Goal: Information Seeking & Learning: Learn about a topic

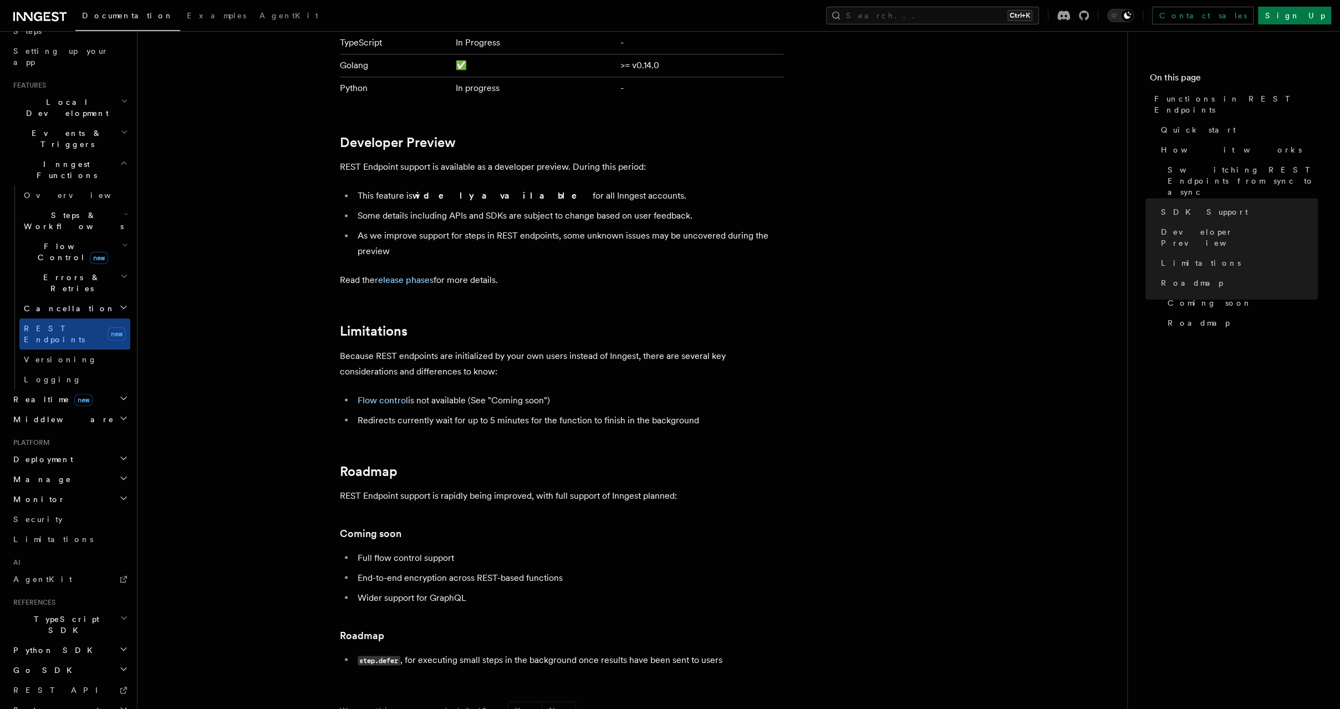
scroll to position [1696, 0]
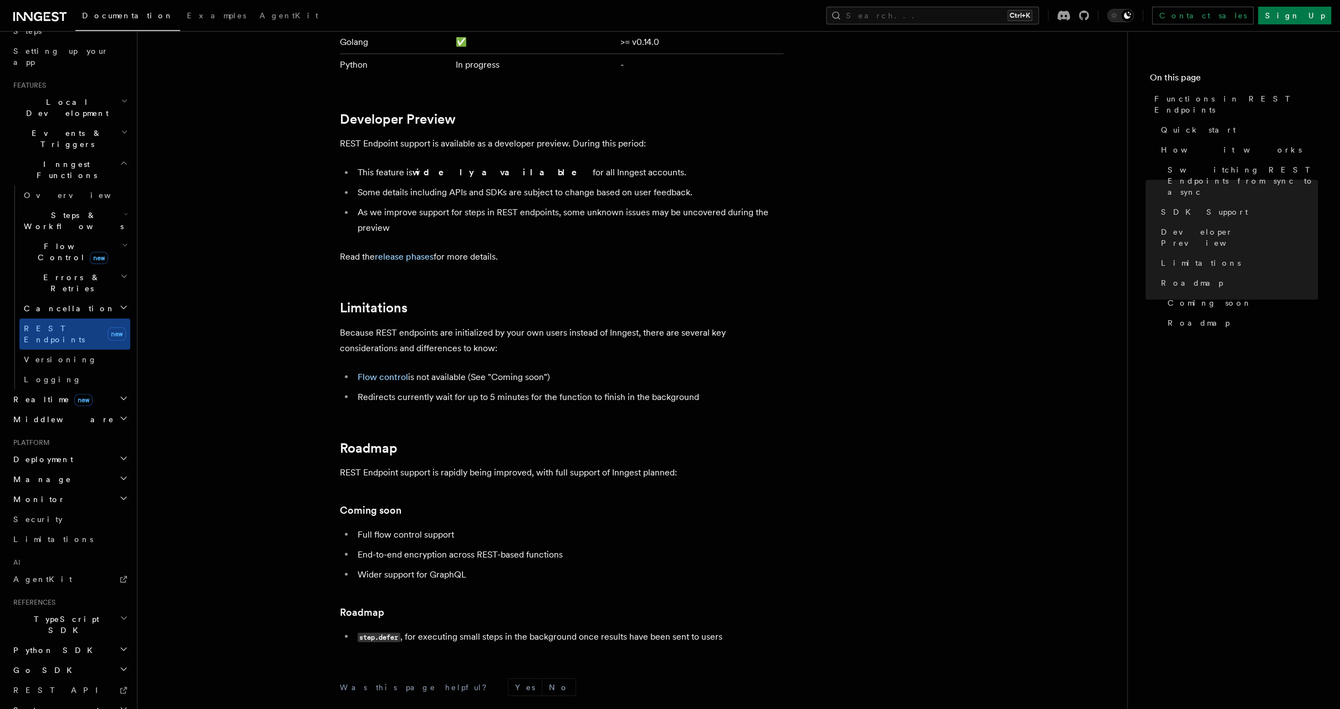
click at [373, 382] on li "Flow control is not available (See "Coming soon")" at bounding box center [568, 377] width 429 height 16
click at [391, 371] on link "Flow control" at bounding box center [383, 376] width 50 height 11
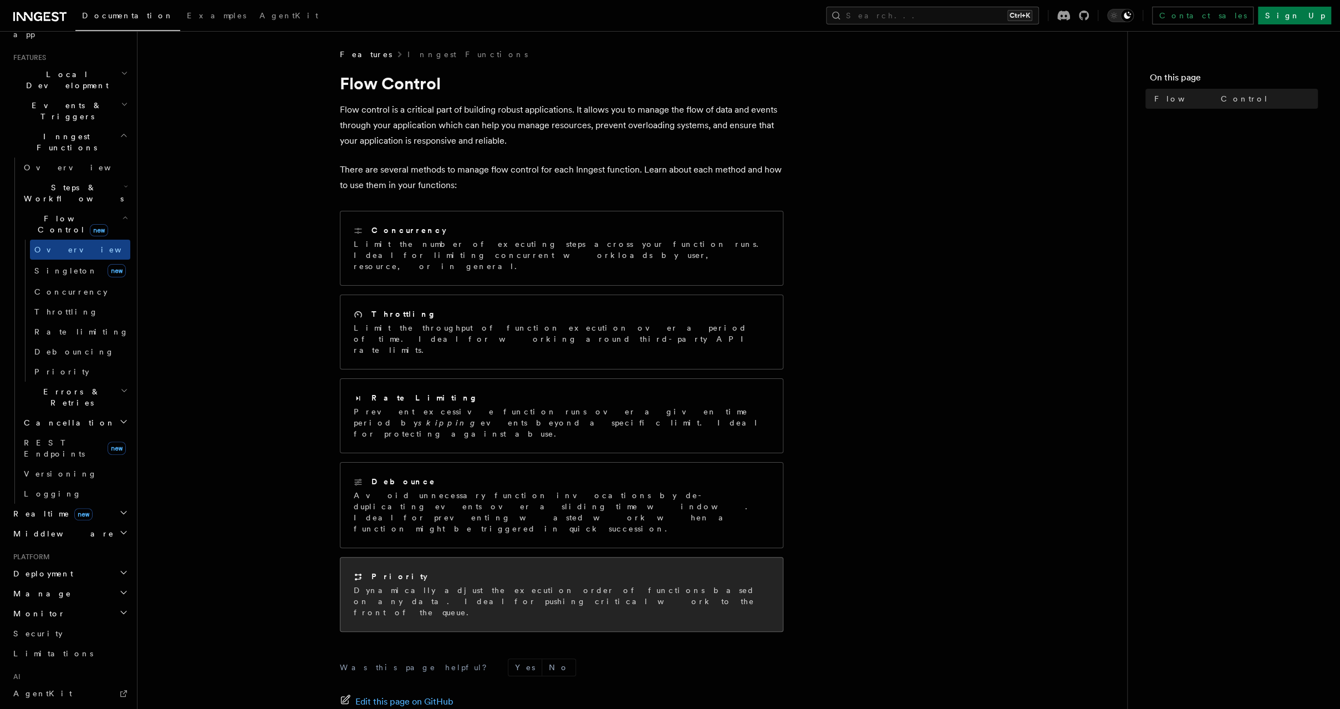
click at [528, 571] on div "Priority" at bounding box center [562, 577] width 416 height 12
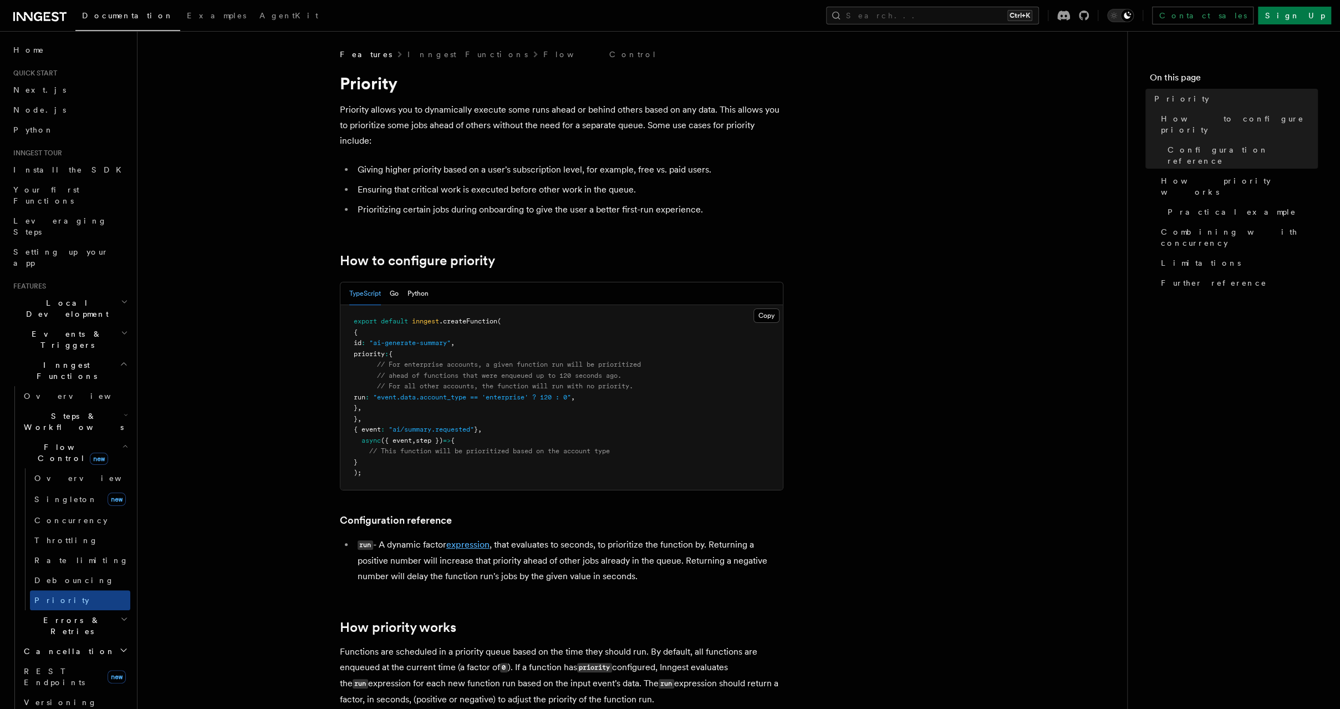
click at [485, 545] on link "expression" at bounding box center [467, 544] width 43 height 11
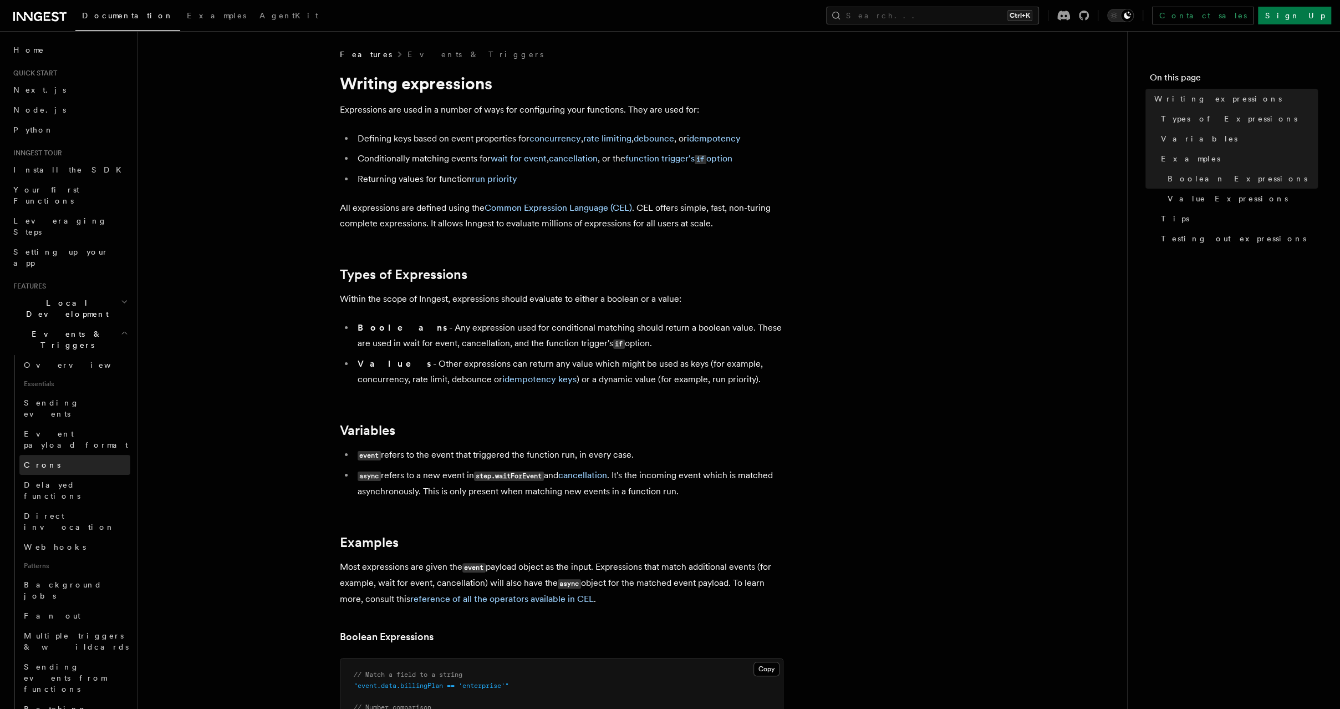
click at [64, 455] on link "Crons" at bounding box center [74, 465] width 111 height 20
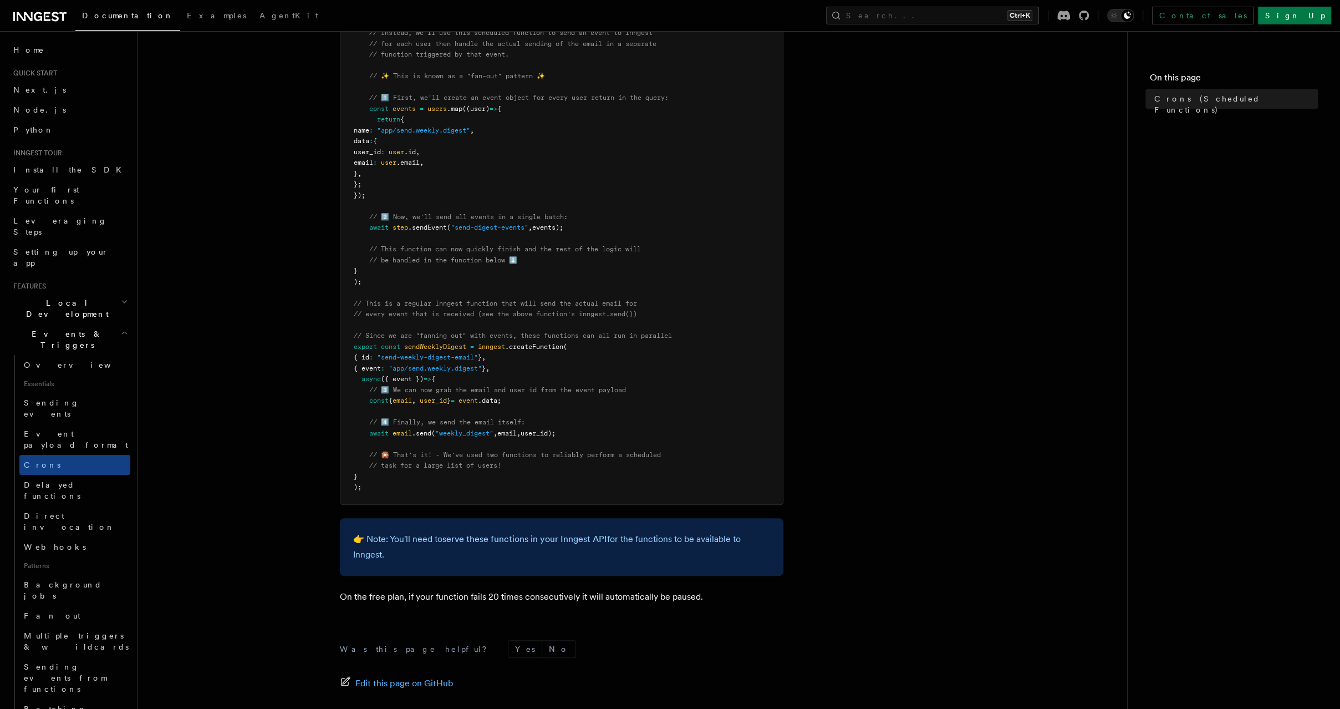
scroll to position [507, 0]
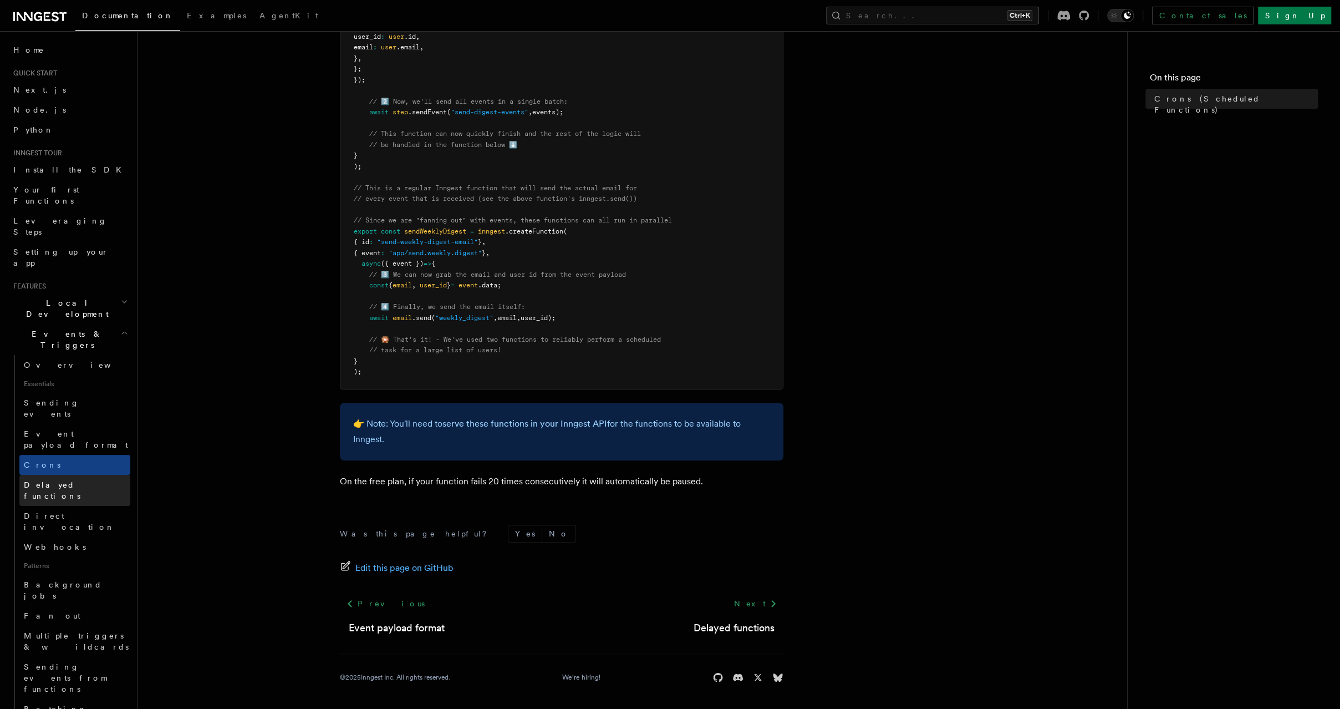
click at [51, 480] on span "Delayed functions" at bounding box center [52, 490] width 57 height 20
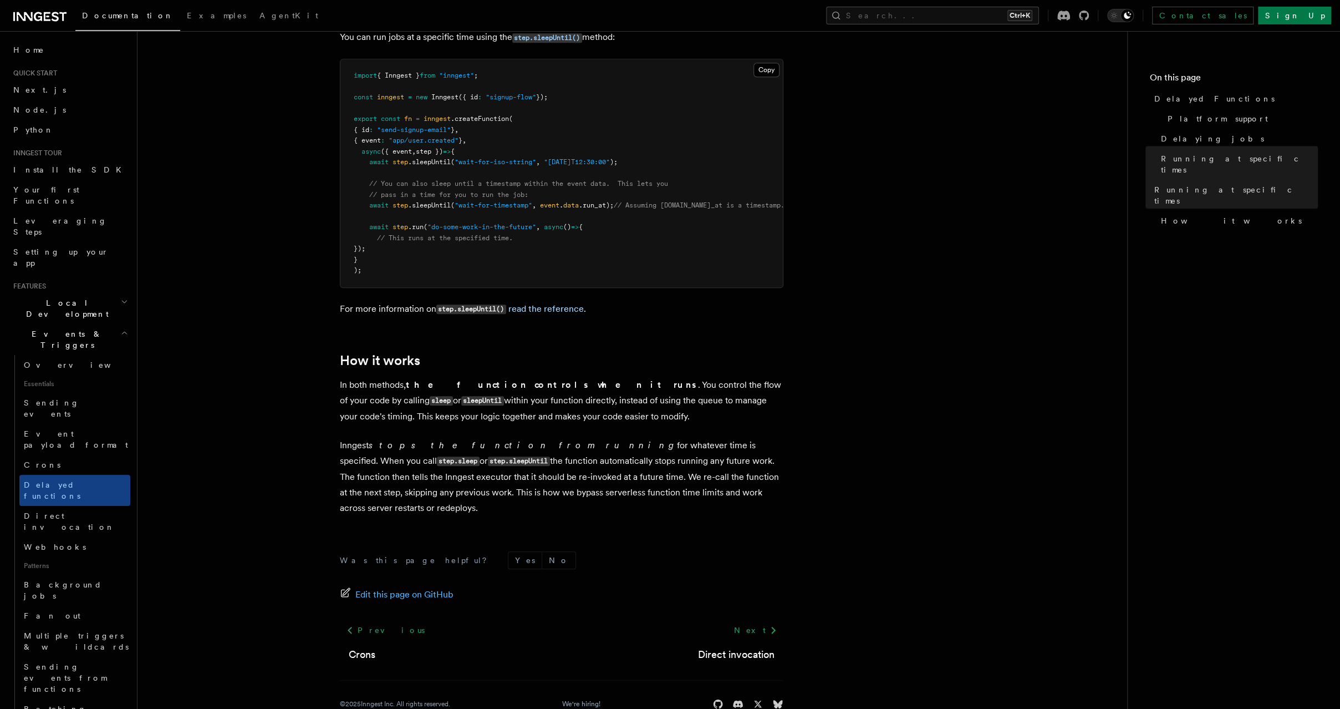
scroll to position [756, 0]
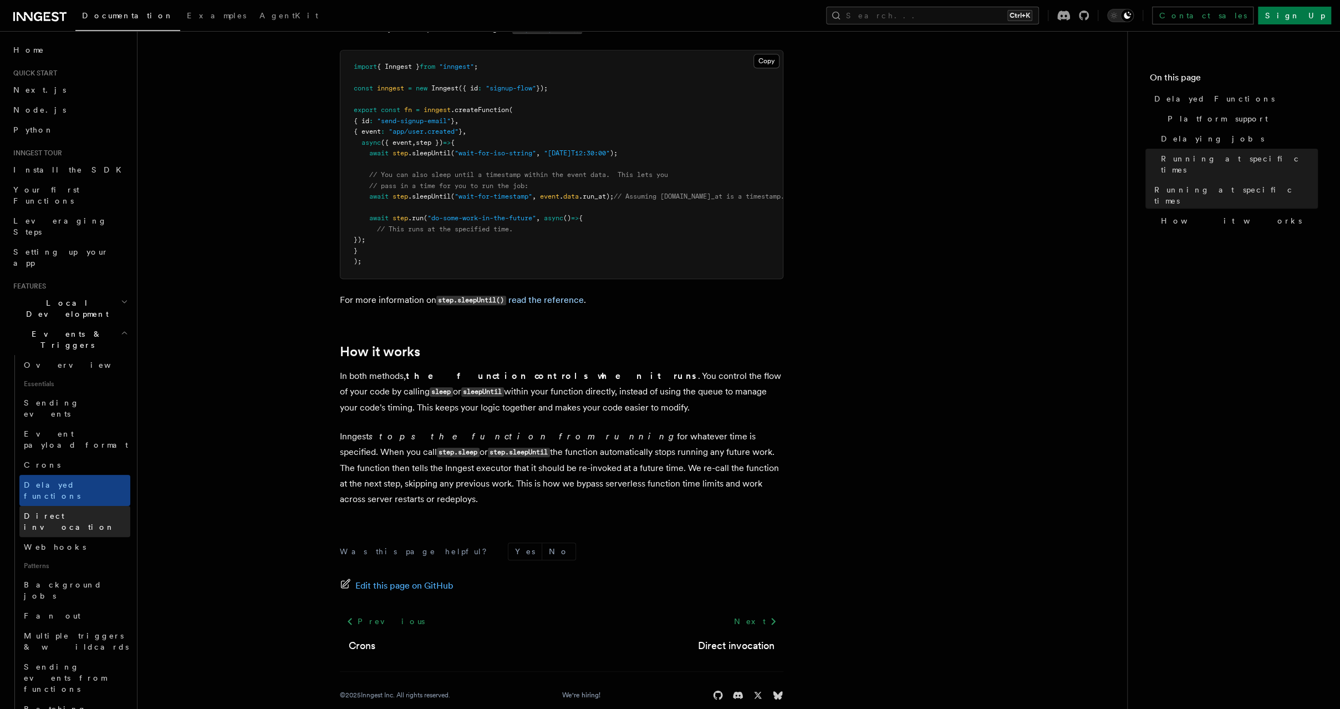
click at [106, 506] on link "Direct invocation" at bounding box center [74, 521] width 111 height 31
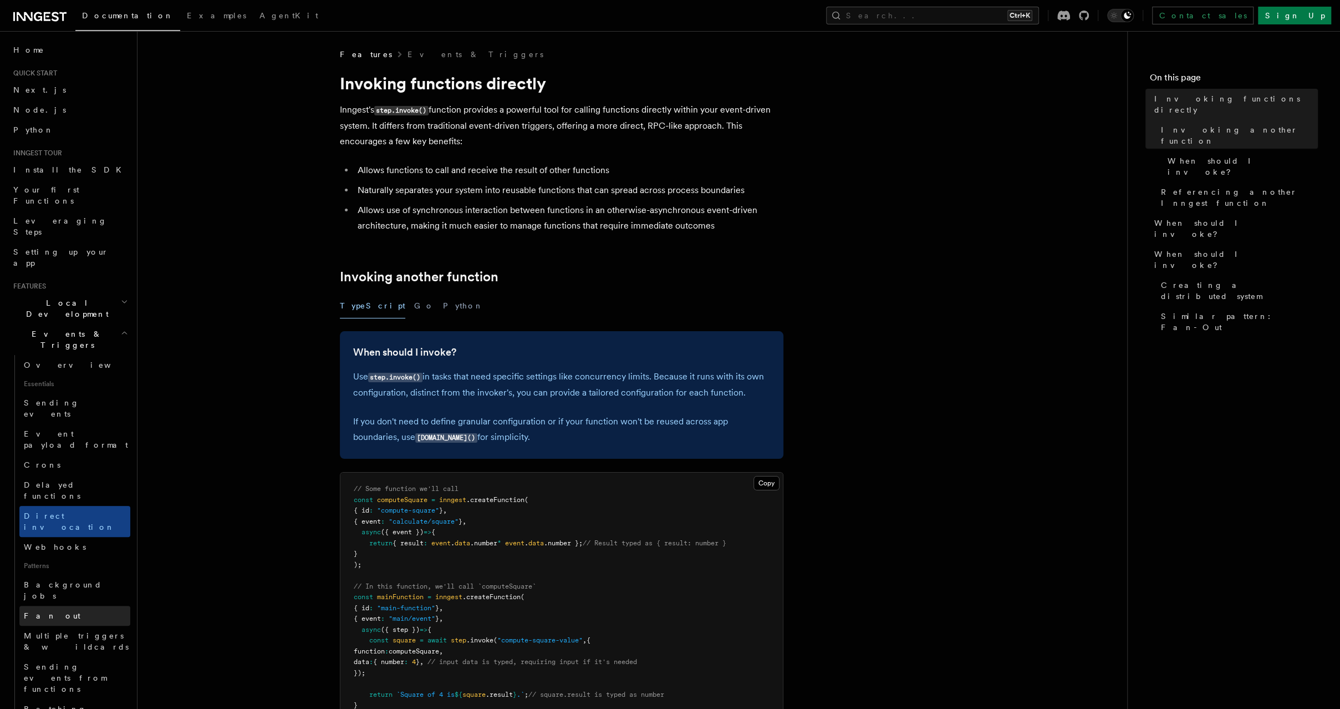
click at [55, 606] on link "Fan out" at bounding box center [74, 616] width 111 height 20
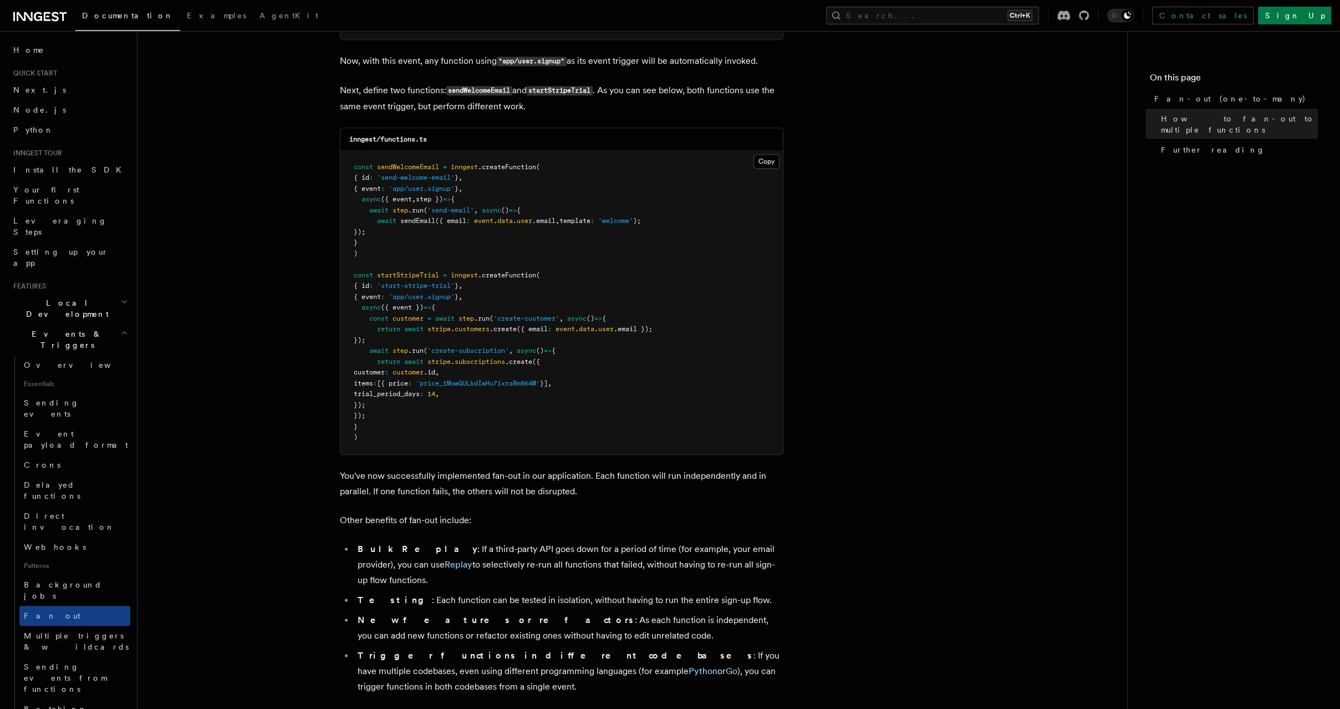
scroll to position [984, 0]
click at [84, 537] on link "Webhooks" at bounding box center [74, 547] width 111 height 20
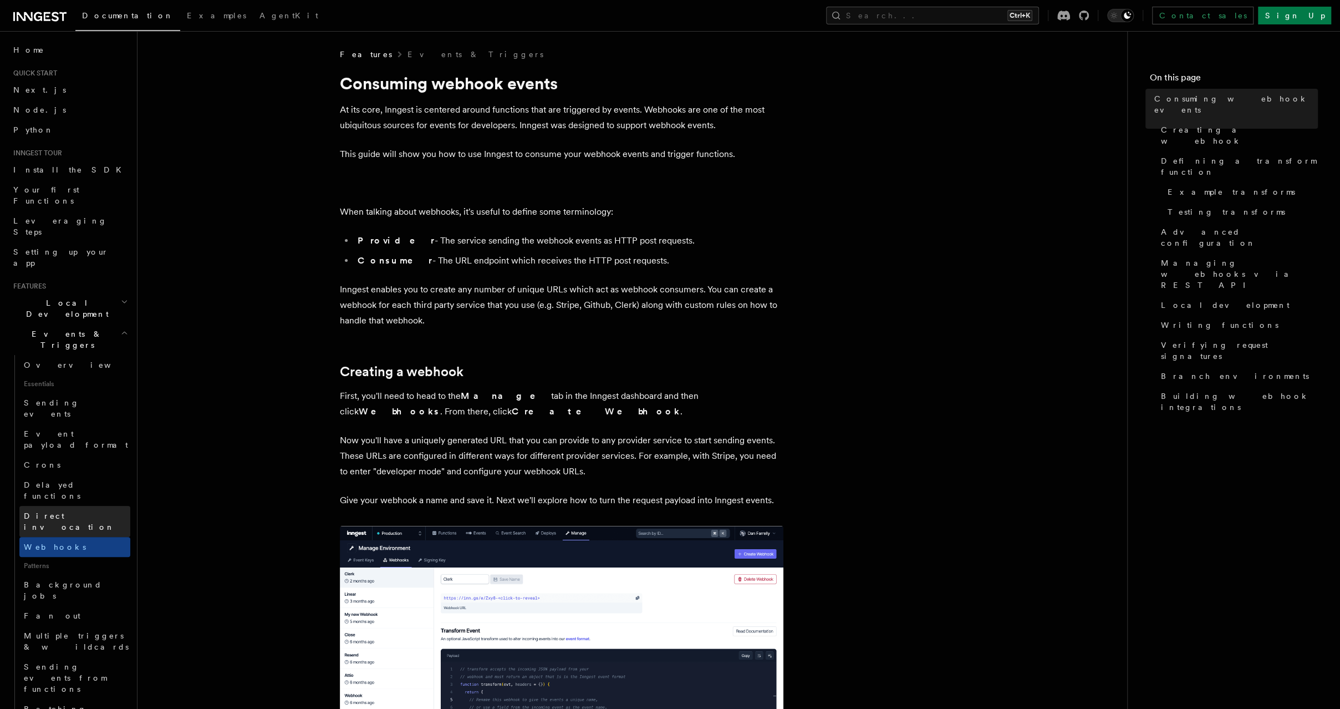
click at [74, 511] on span "Direct invocation" at bounding box center [69, 521] width 91 height 20
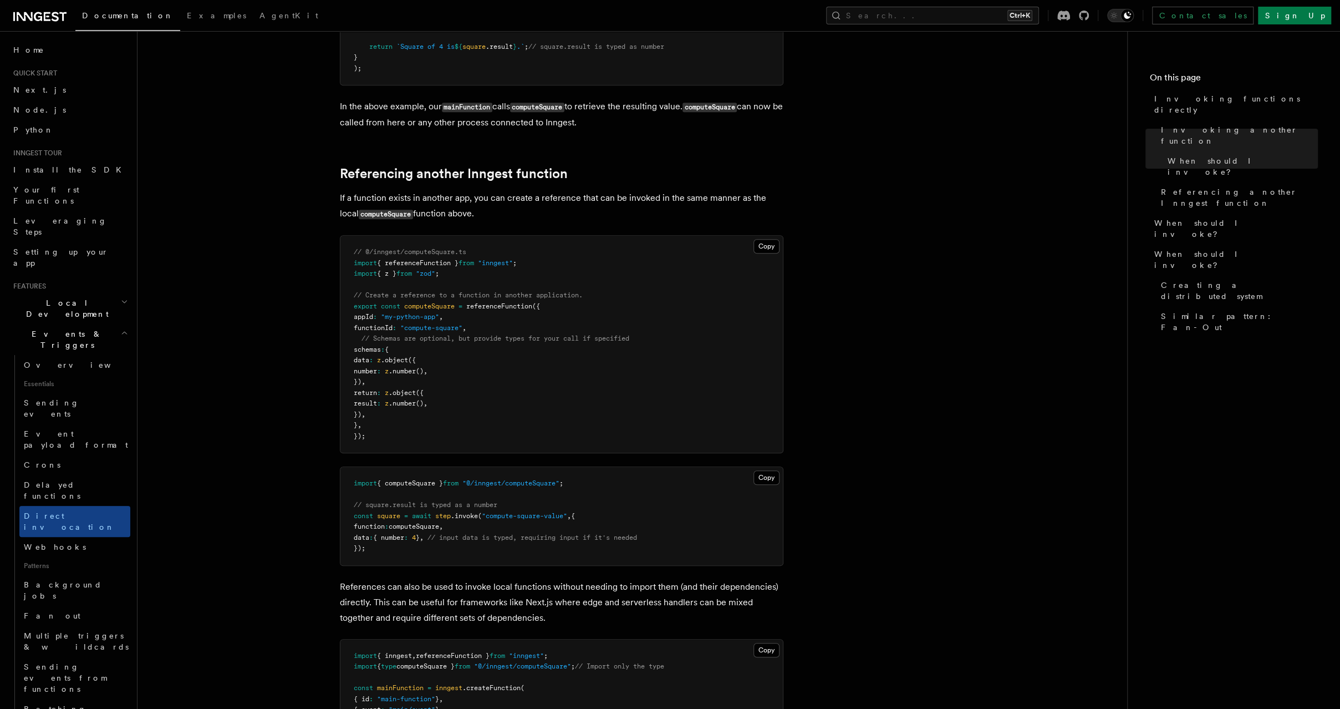
scroll to position [649, 0]
click at [121, 297] on icon "button" at bounding box center [124, 301] width 7 height 9
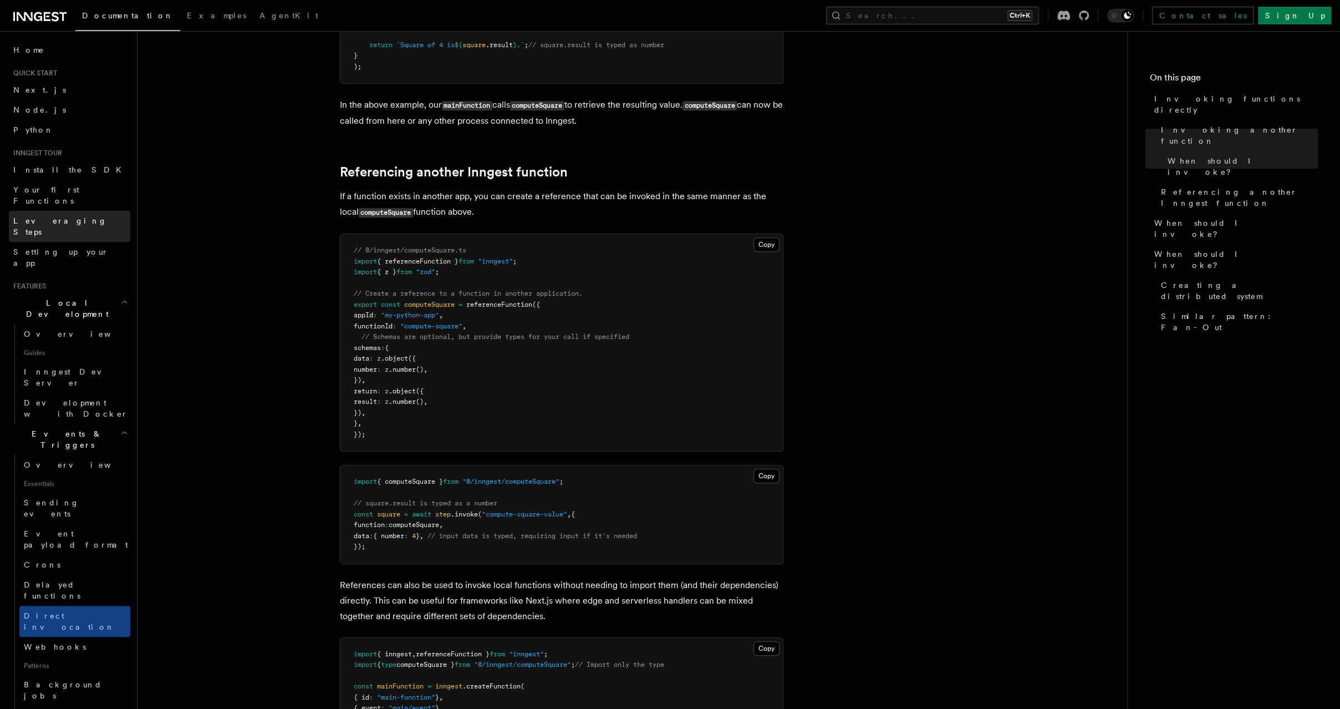
click at [95, 211] on link "Leveraging Steps" at bounding box center [69, 226] width 121 height 31
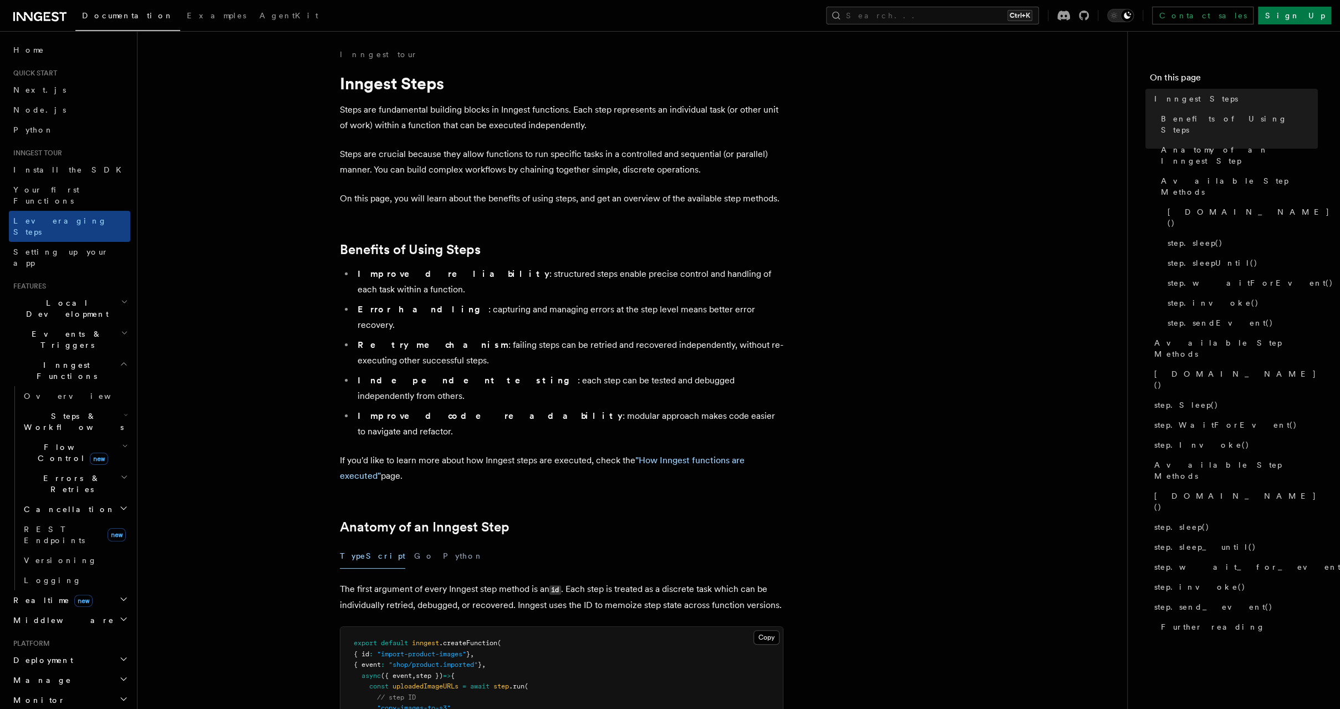
click at [82, 499] on h2 "Cancellation" at bounding box center [74, 509] width 111 height 20
click at [75, 472] on span "Errors & Retries" at bounding box center [69, 483] width 101 height 22
click at [90, 499] on link "Overview" at bounding box center [80, 509] width 100 height 20
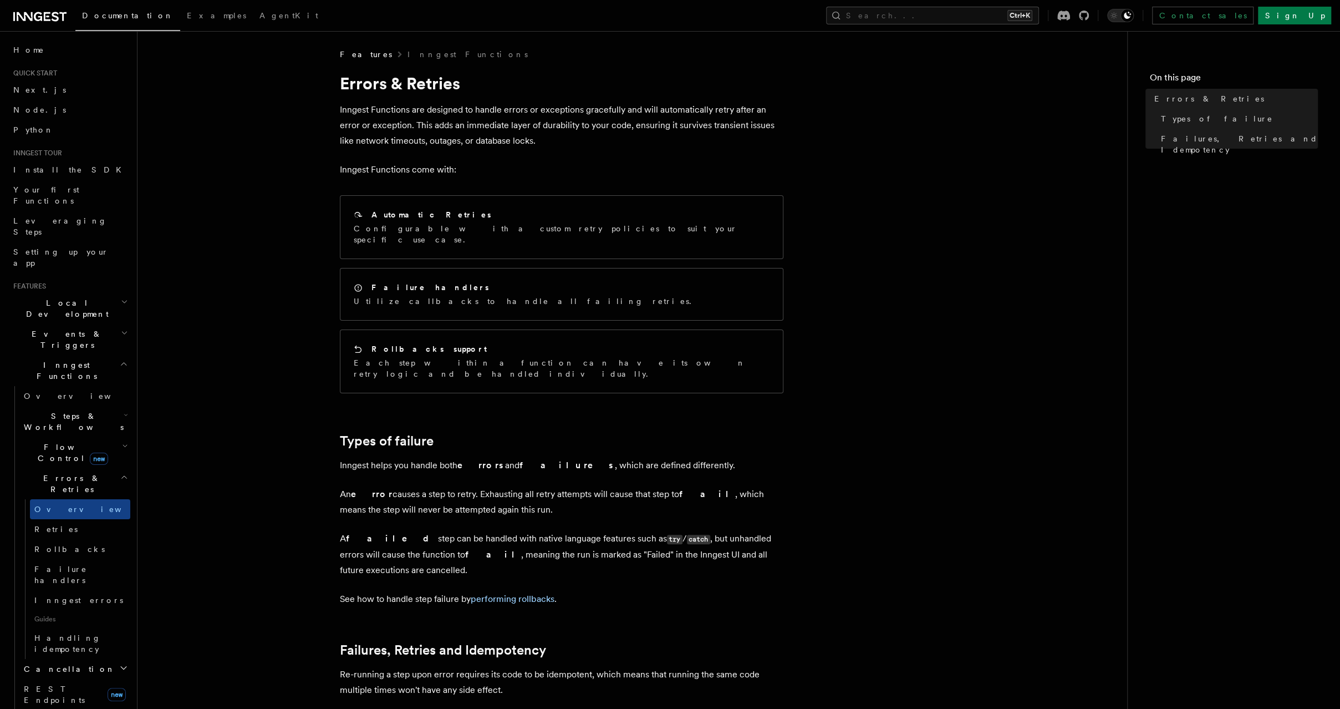
click at [100, 437] on h2 "Flow Control new" at bounding box center [74, 452] width 111 height 31
click at [95, 488] on link "Singleton new" at bounding box center [80, 499] width 100 height 22
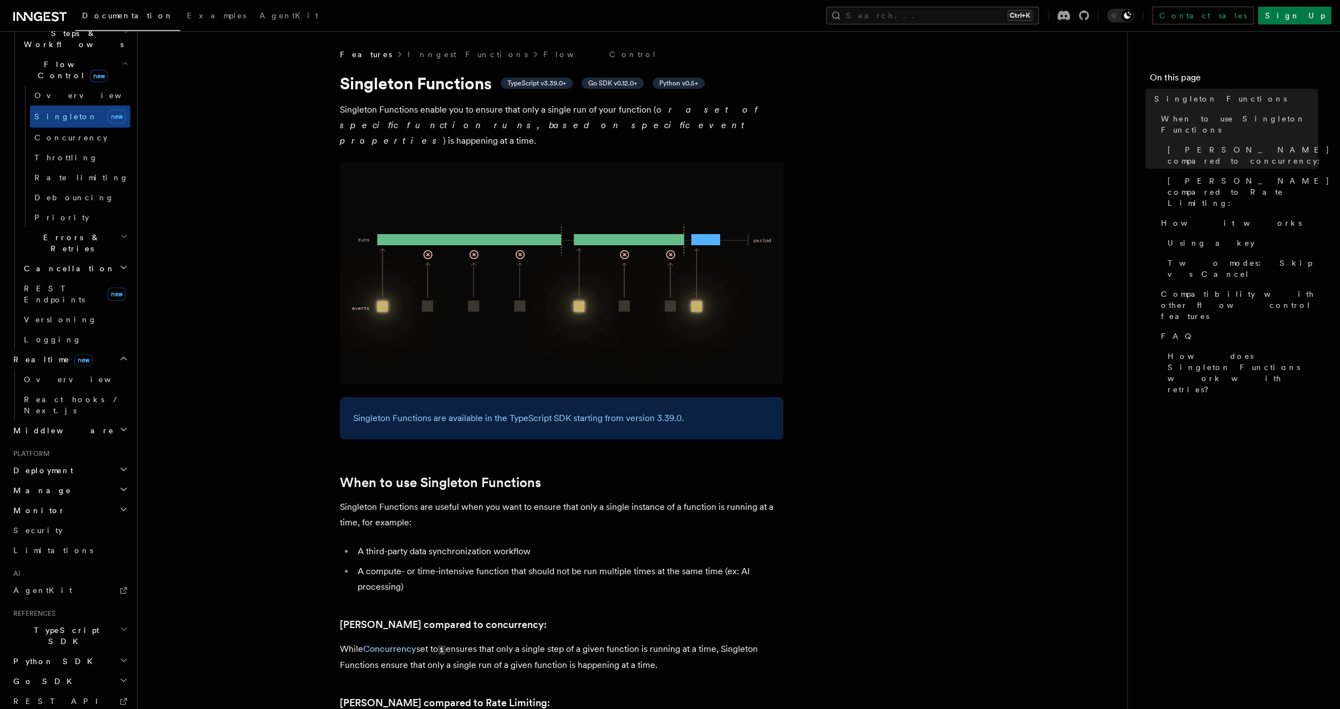
click at [93, 651] on h2 "Python SDK" at bounding box center [69, 661] width 121 height 20
click at [90, 651] on h2 "Python SDK" at bounding box center [69, 661] width 121 height 20
click at [88, 620] on h2 "TypeScript SDK" at bounding box center [69, 635] width 121 height 31
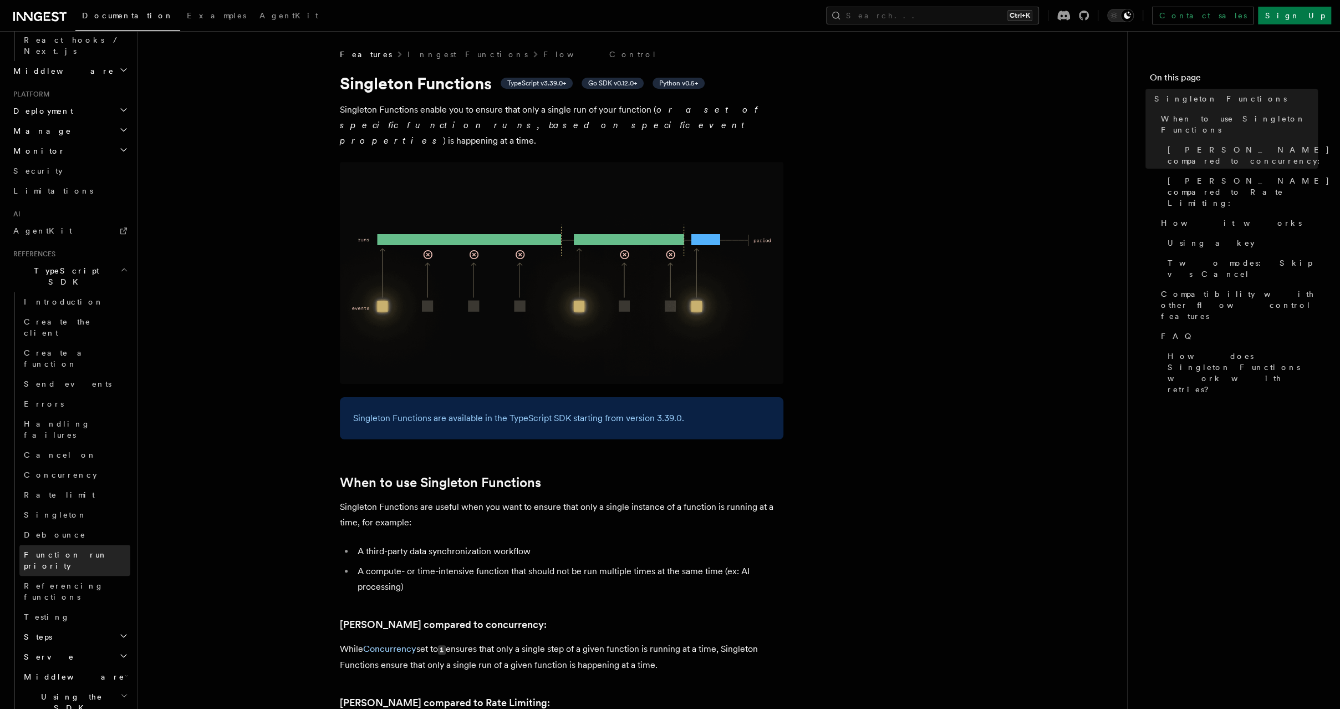
click at [90, 550] on span "Function run priority" at bounding box center [66, 560] width 84 height 20
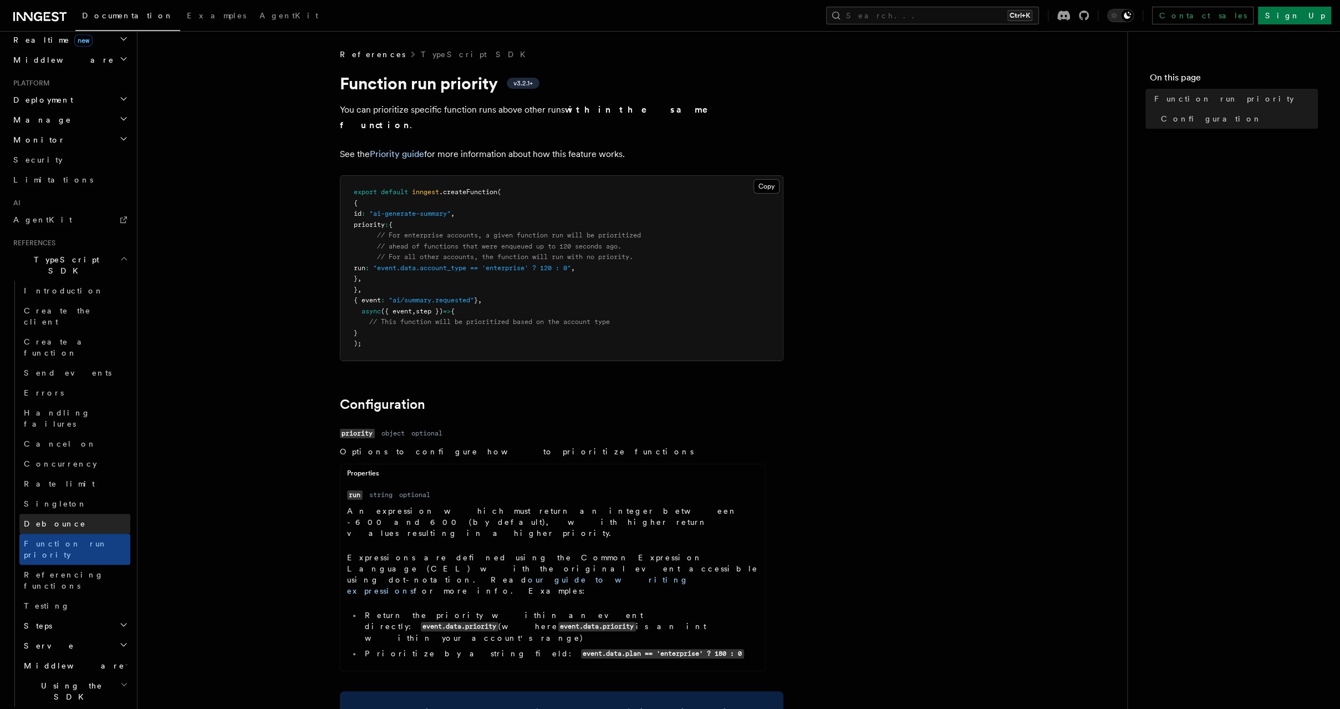
click at [89, 513] on link "Debounce" at bounding box center [74, 523] width 111 height 20
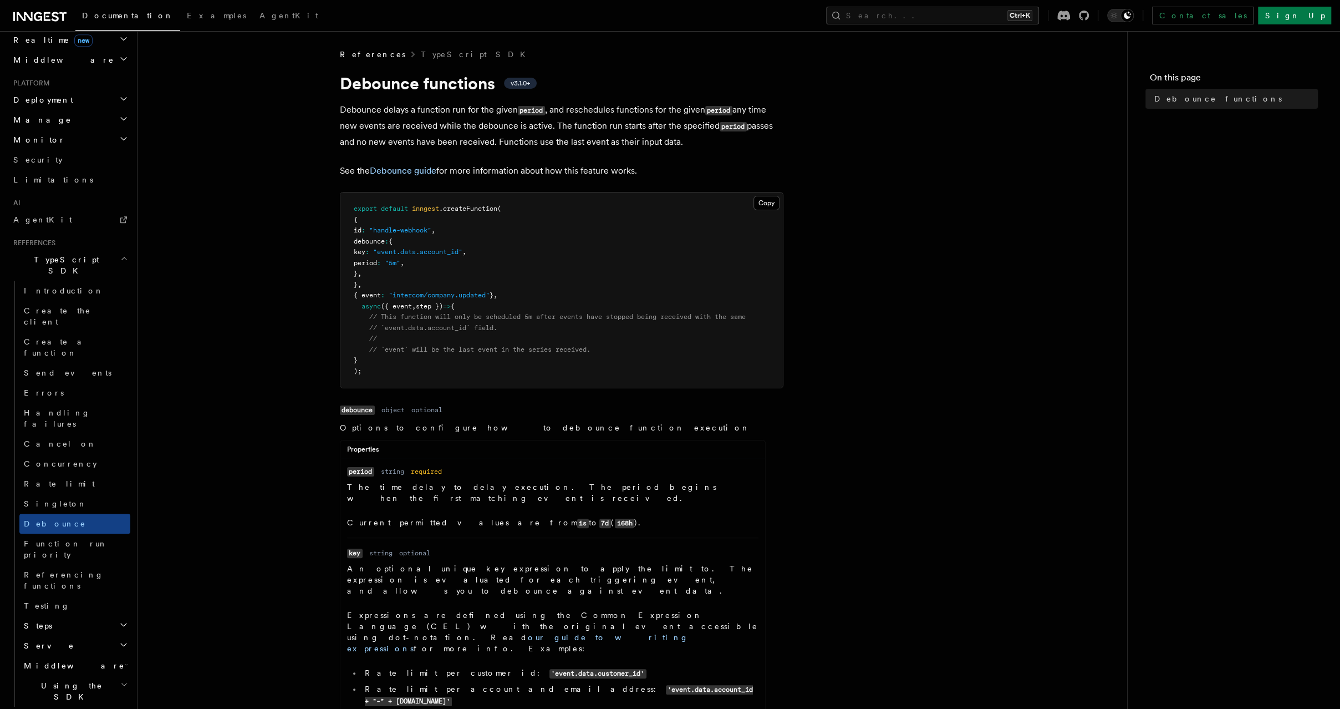
click at [107, 635] on h2 "Serve" at bounding box center [74, 645] width 111 height 20
click at [91, 655] on link "Configuration" at bounding box center [80, 665] width 100 height 20
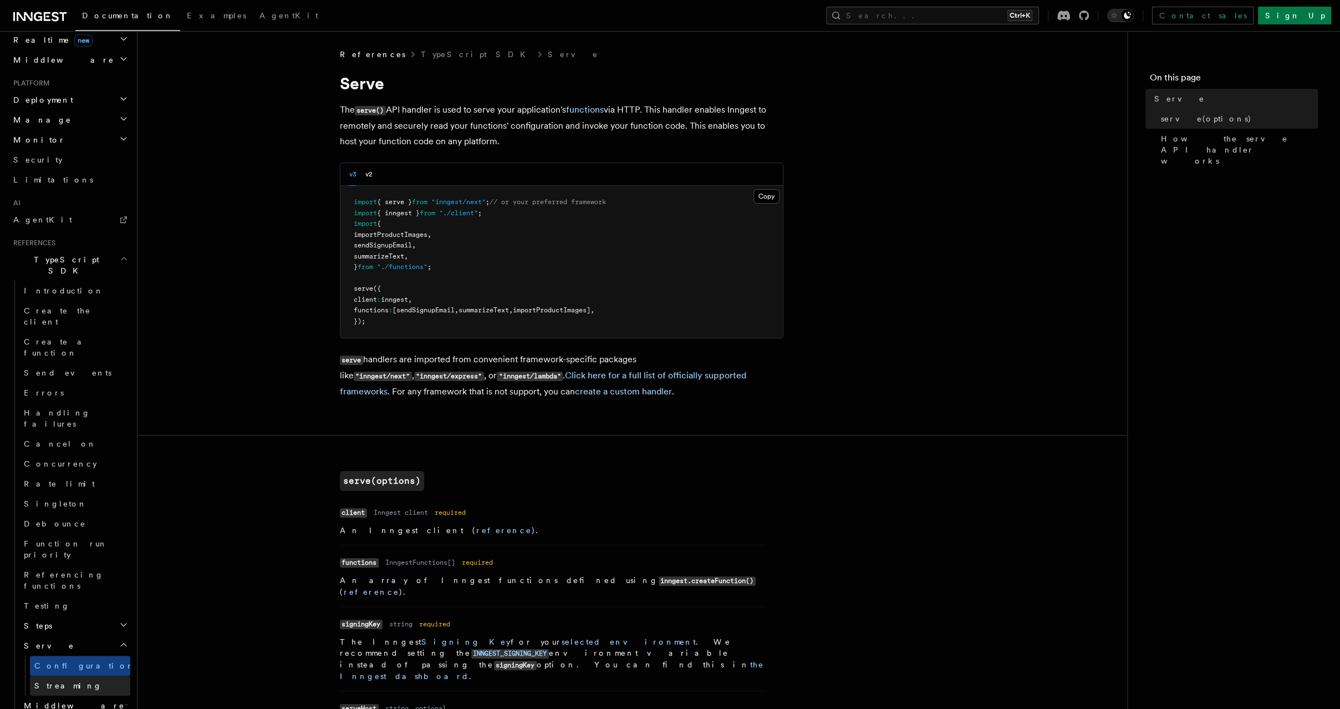
click at [89, 675] on link "Streaming" at bounding box center [80, 685] width 100 height 20
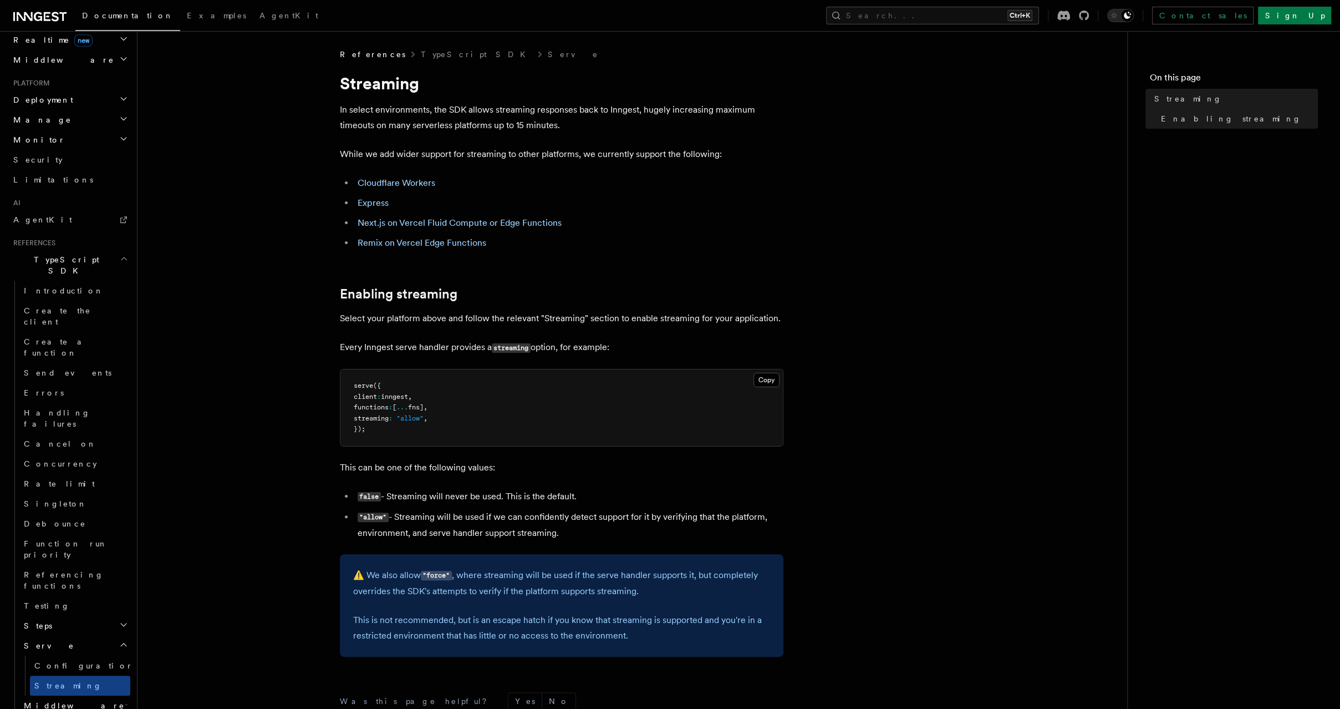
scroll to position [600, 0]
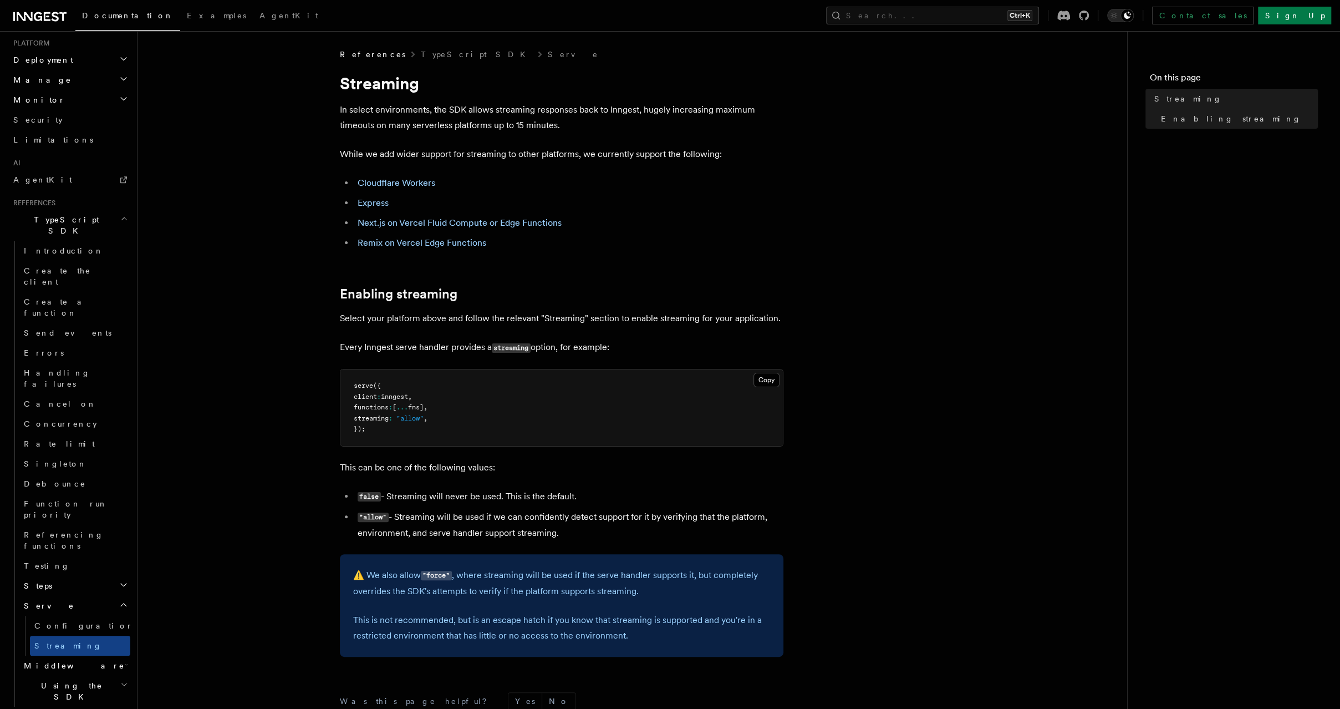
click at [81, 655] on h2 "Middleware" at bounding box center [74, 665] width 111 height 20
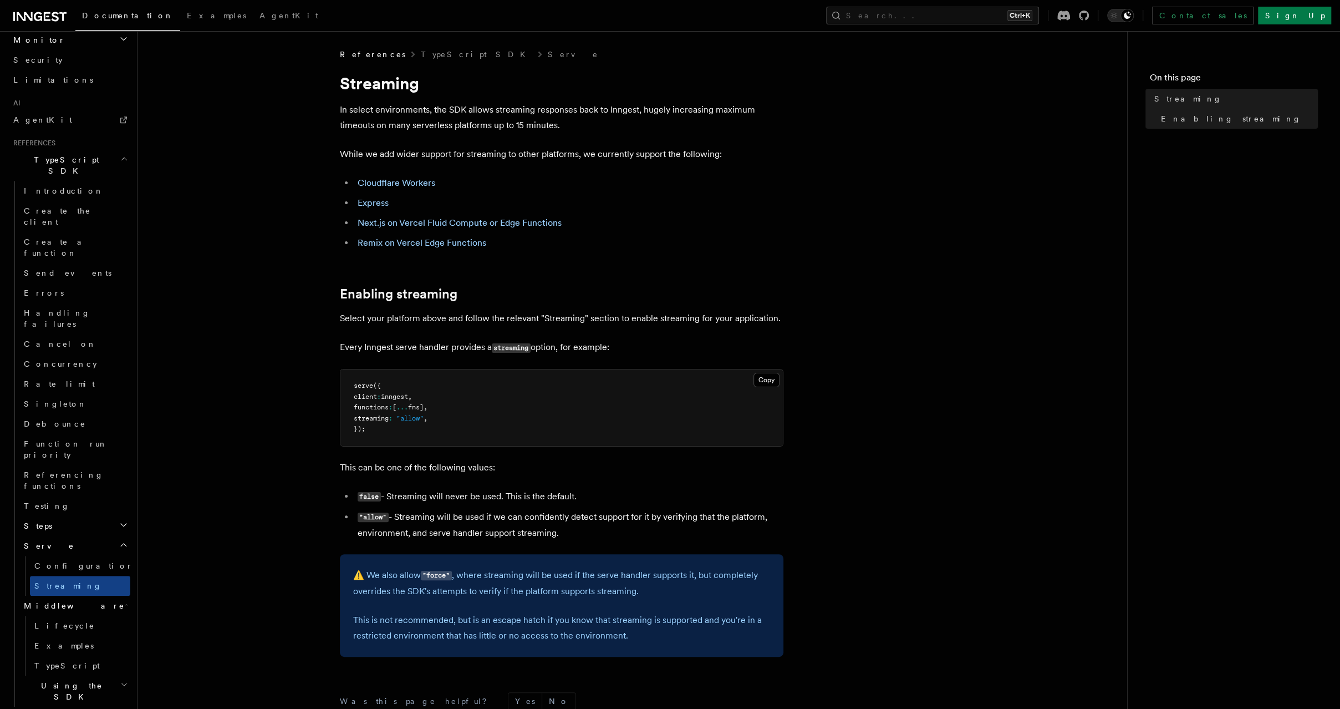
click at [81, 655] on link "TypeScript" at bounding box center [80, 665] width 100 height 20
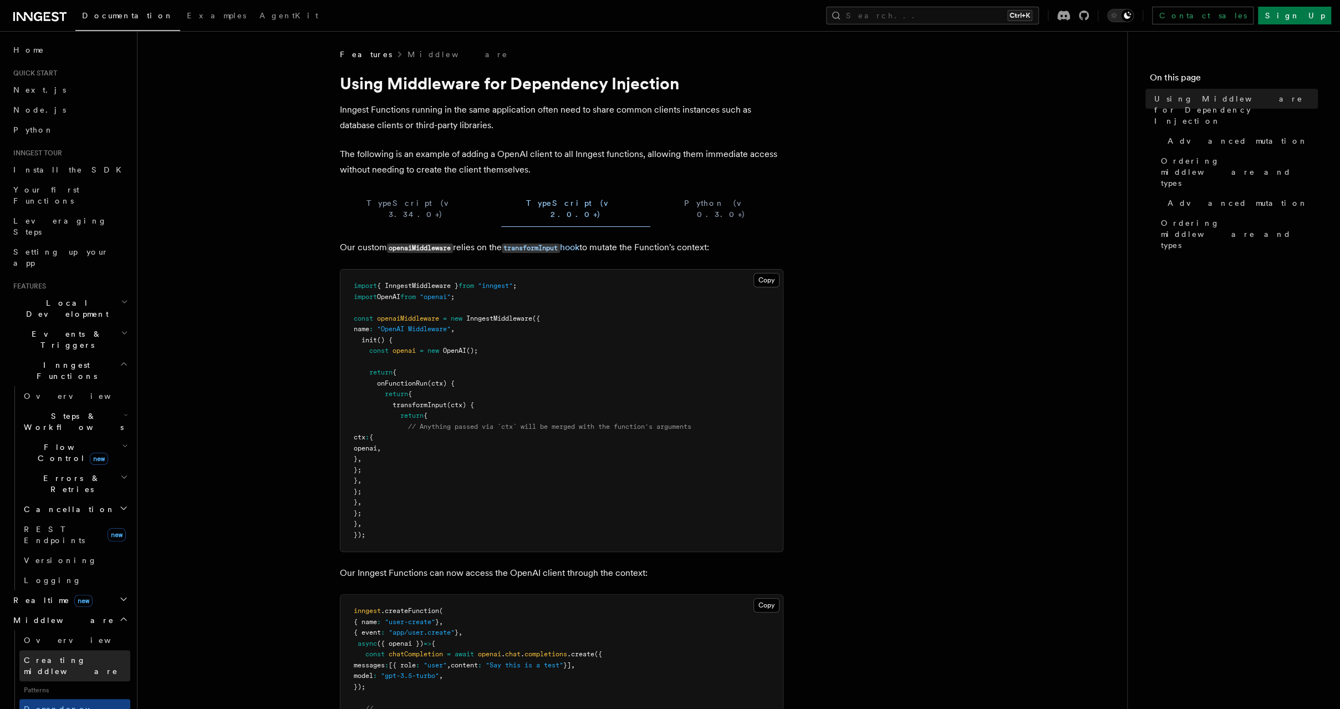
scroll to position [336, 0]
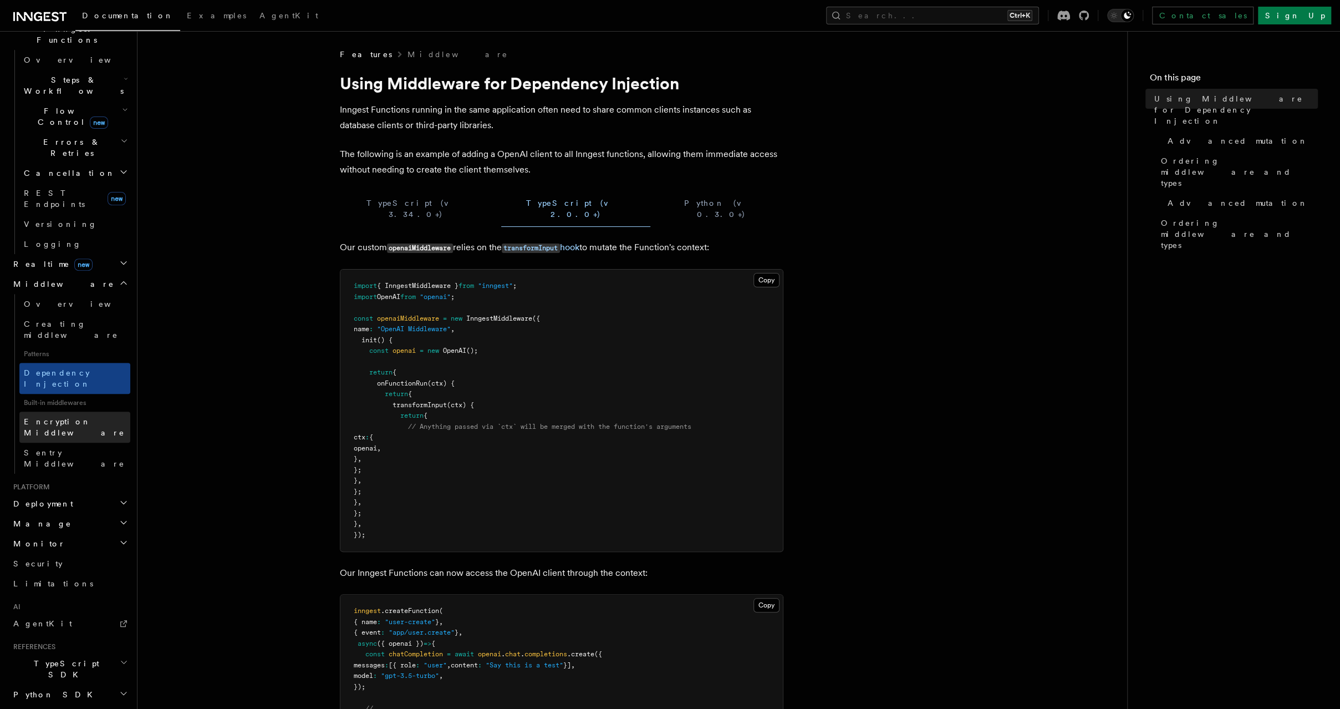
click at [77, 411] on link "Encryption Middleware" at bounding box center [74, 426] width 111 height 31
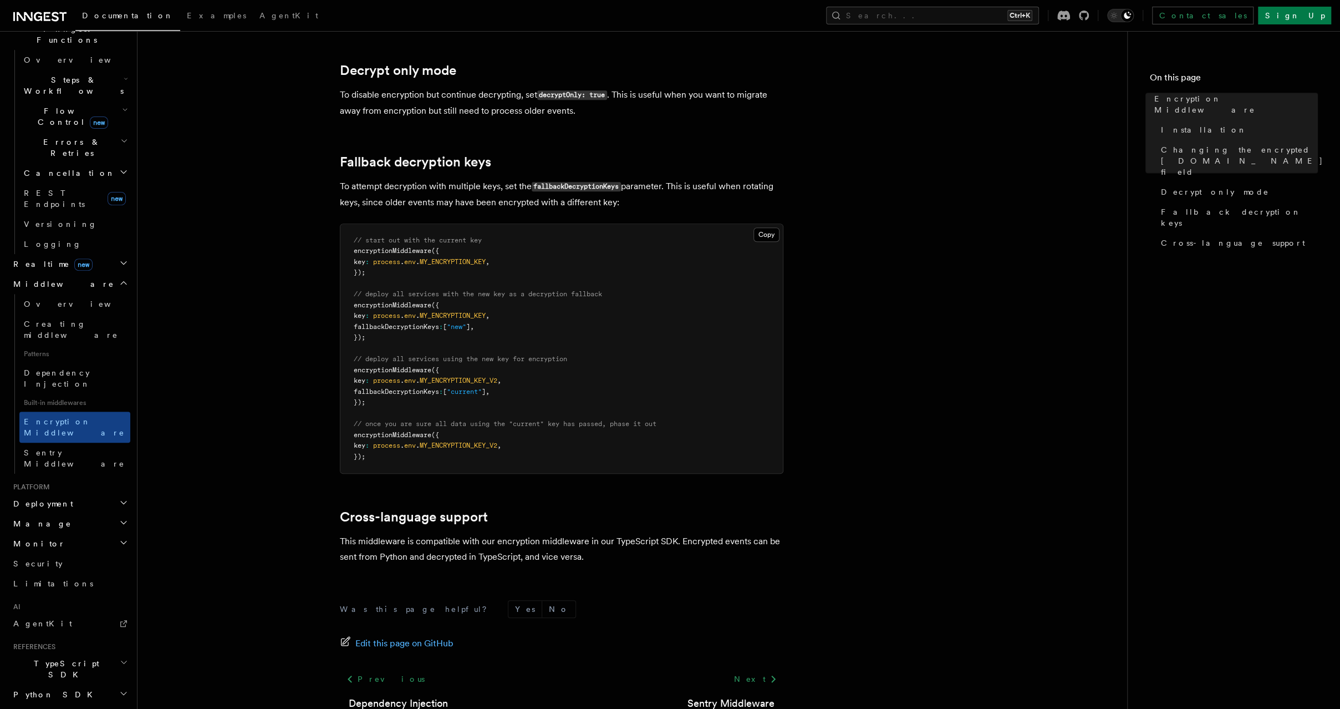
scroll to position [682, 0]
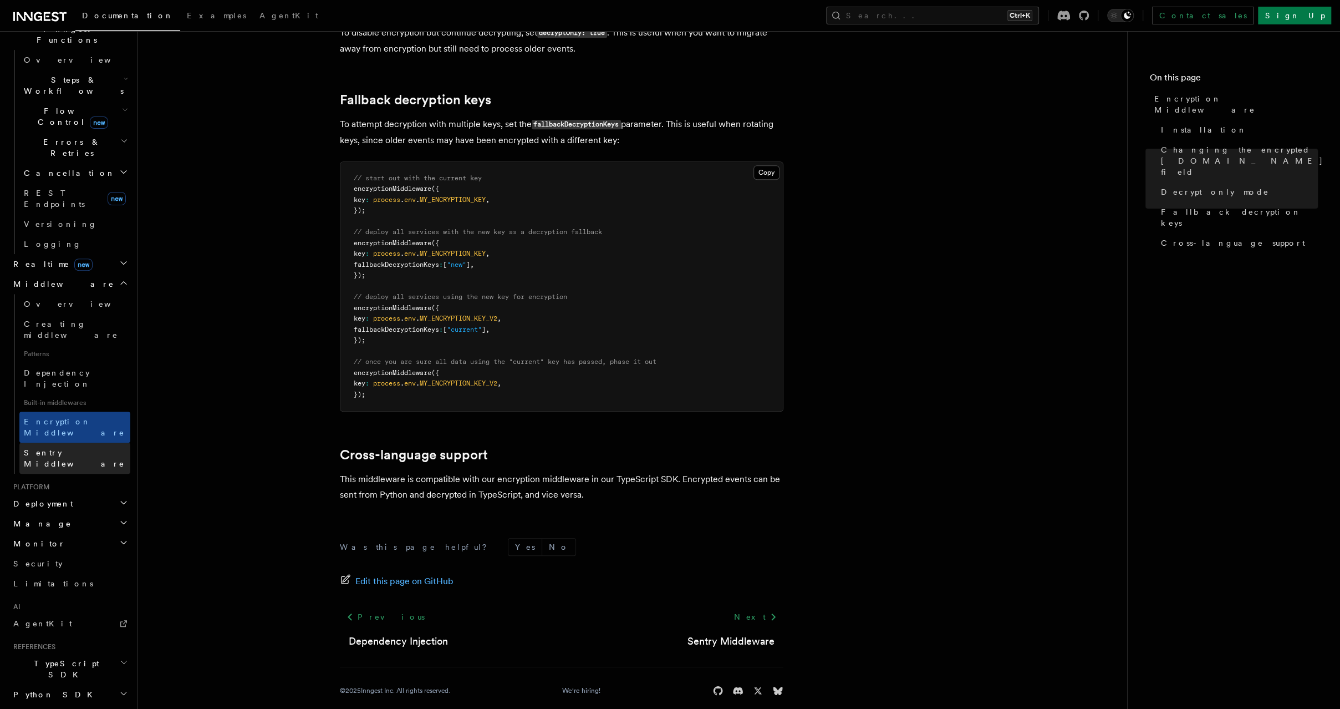
click at [74, 448] on span "Sentry Middleware" at bounding box center [74, 458] width 101 height 20
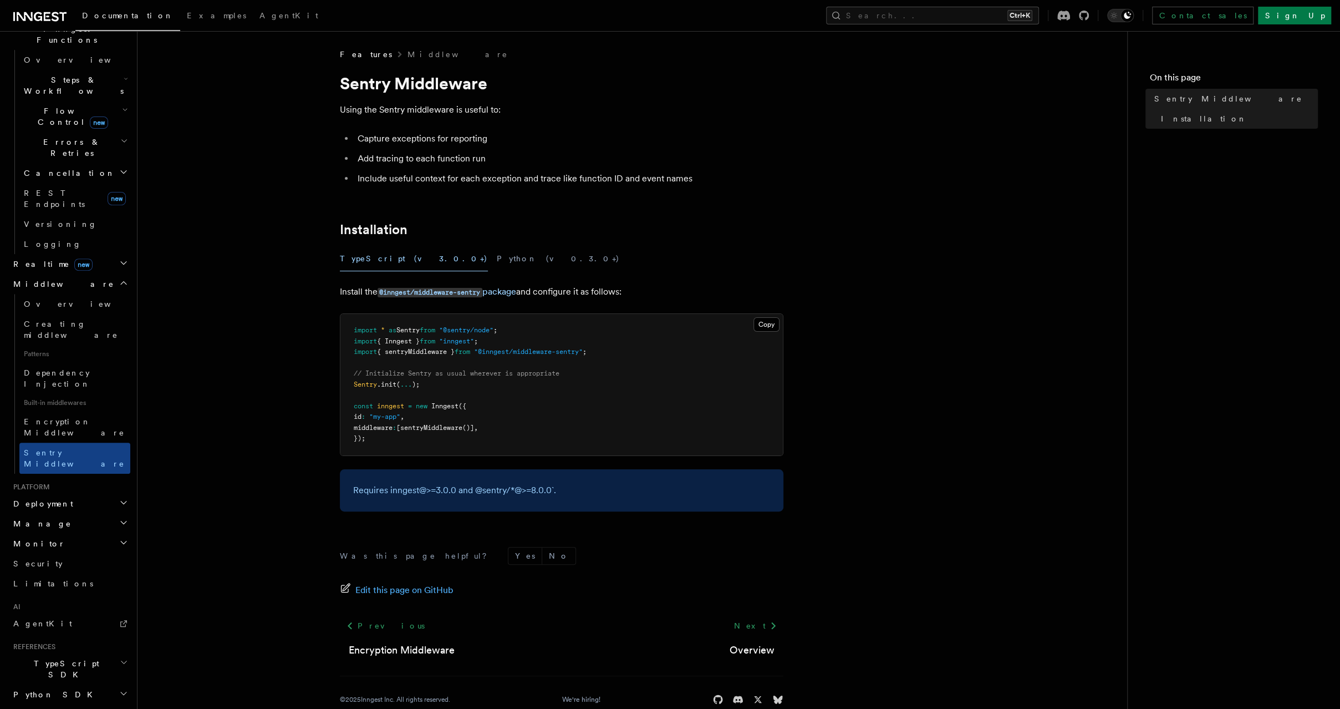
click at [87, 494] on h2 "Deployment" at bounding box center [69, 504] width 121 height 20
click at [95, 513] on link "Overview" at bounding box center [74, 523] width 111 height 20
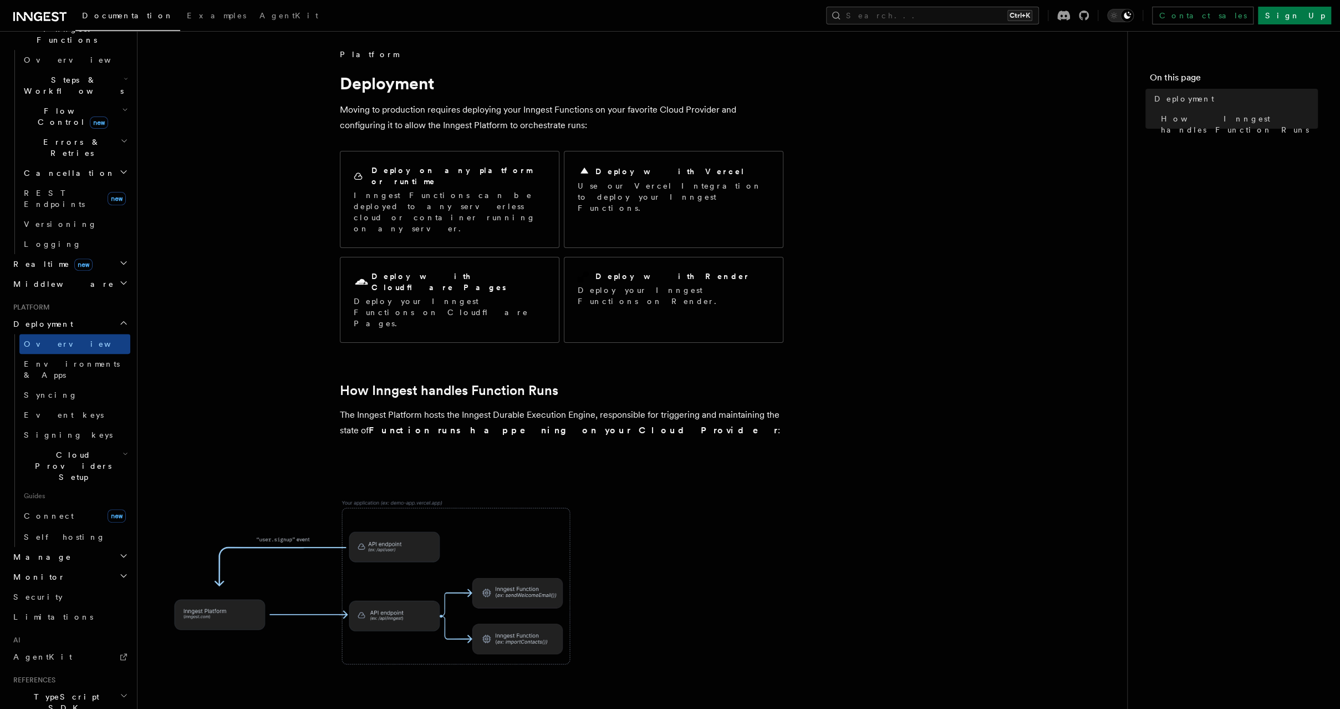
click at [93, 449] on span "Cloud Providers Setup" at bounding box center [70, 465] width 103 height 33
click at [786, 467] on span at bounding box center [632, 582] width 954 height 231
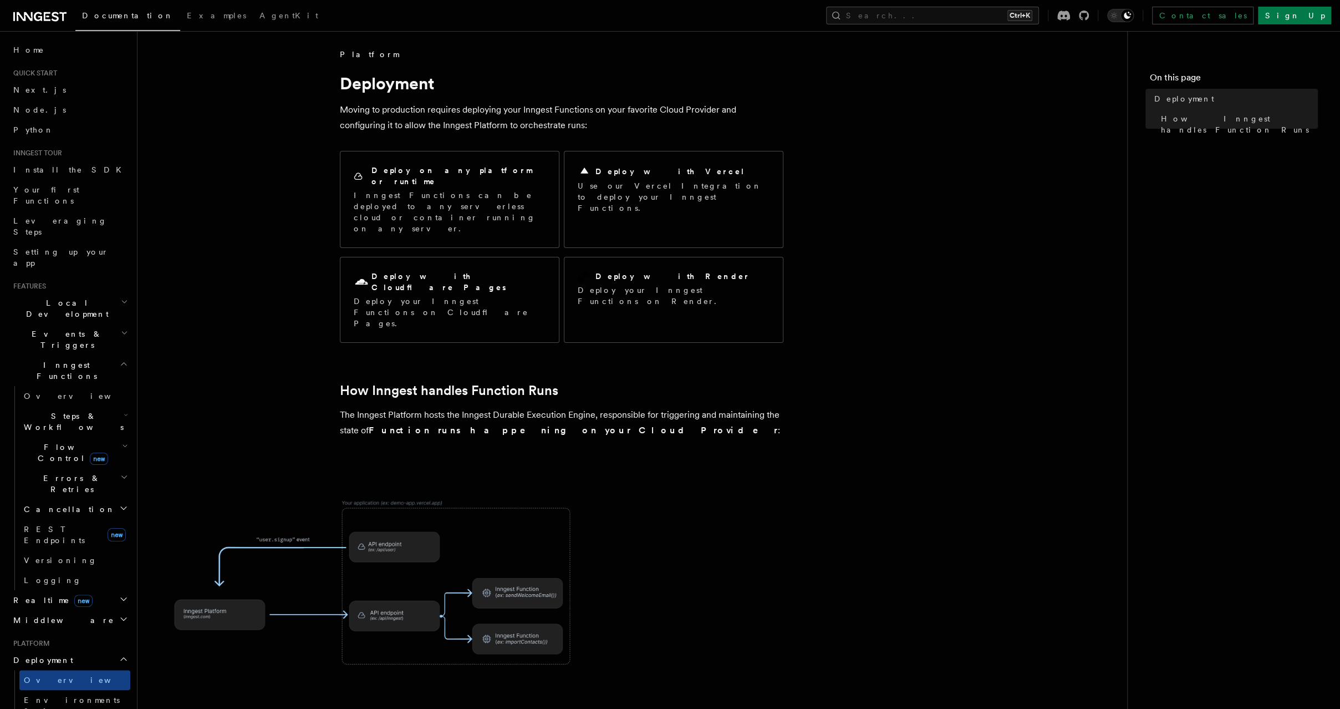
click at [90, 452] on span "new" at bounding box center [99, 458] width 18 height 12
click at [91, 510] on link "Concurrency" at bounding box center [80, 520] width 100 height 20
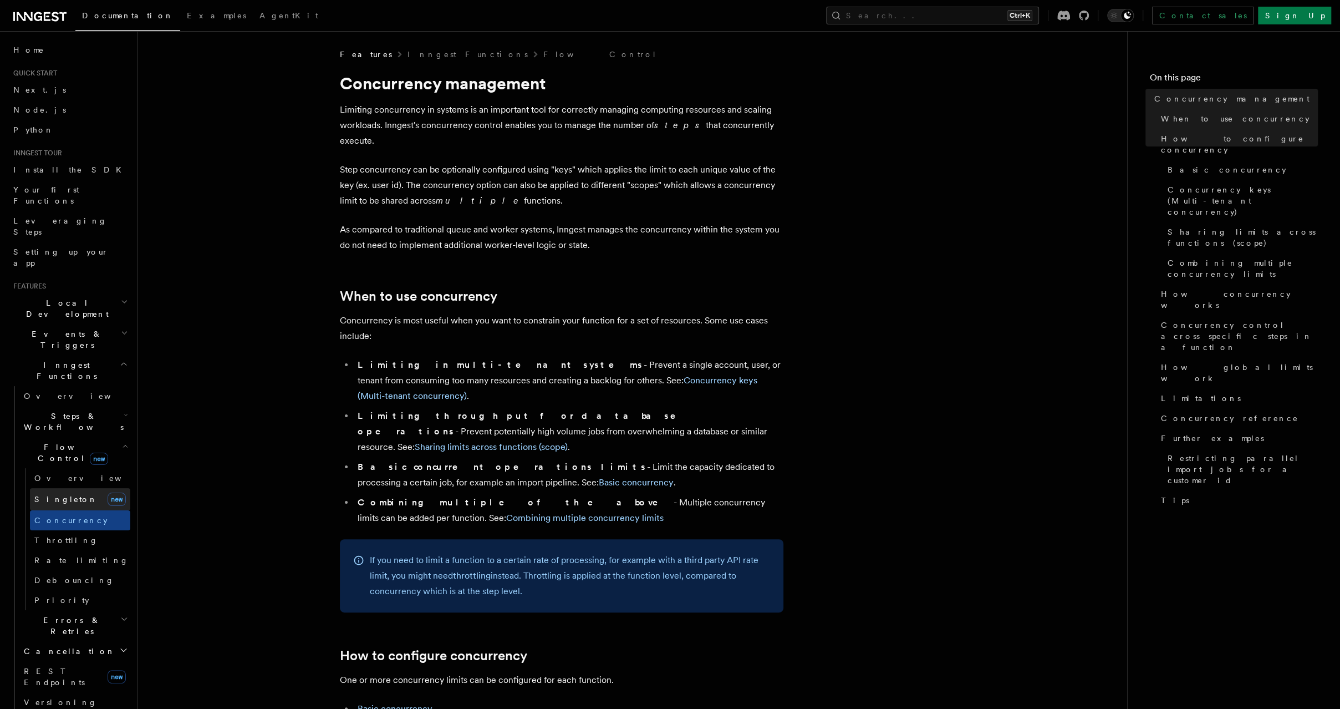
click at [73, 488] on link "Singleton new" at bounding box center [80, 499] width 100 height 22
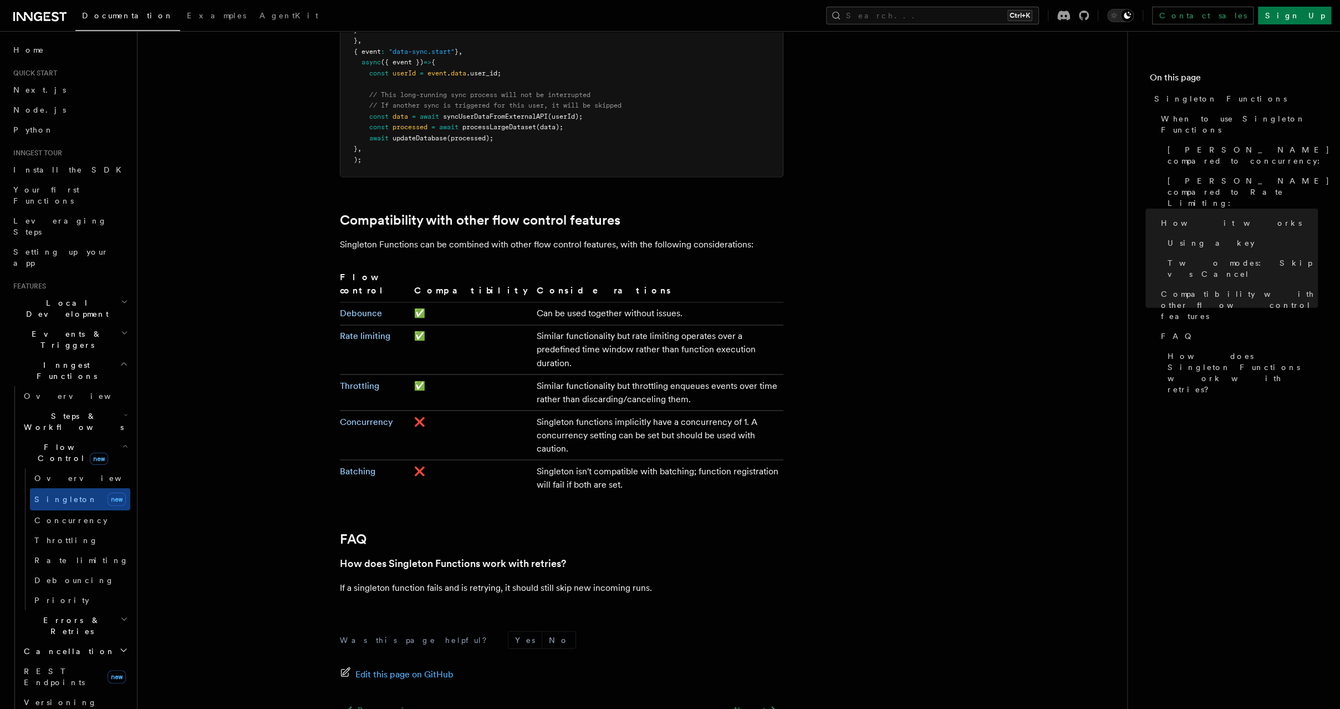
scroll to position [1663, 0]
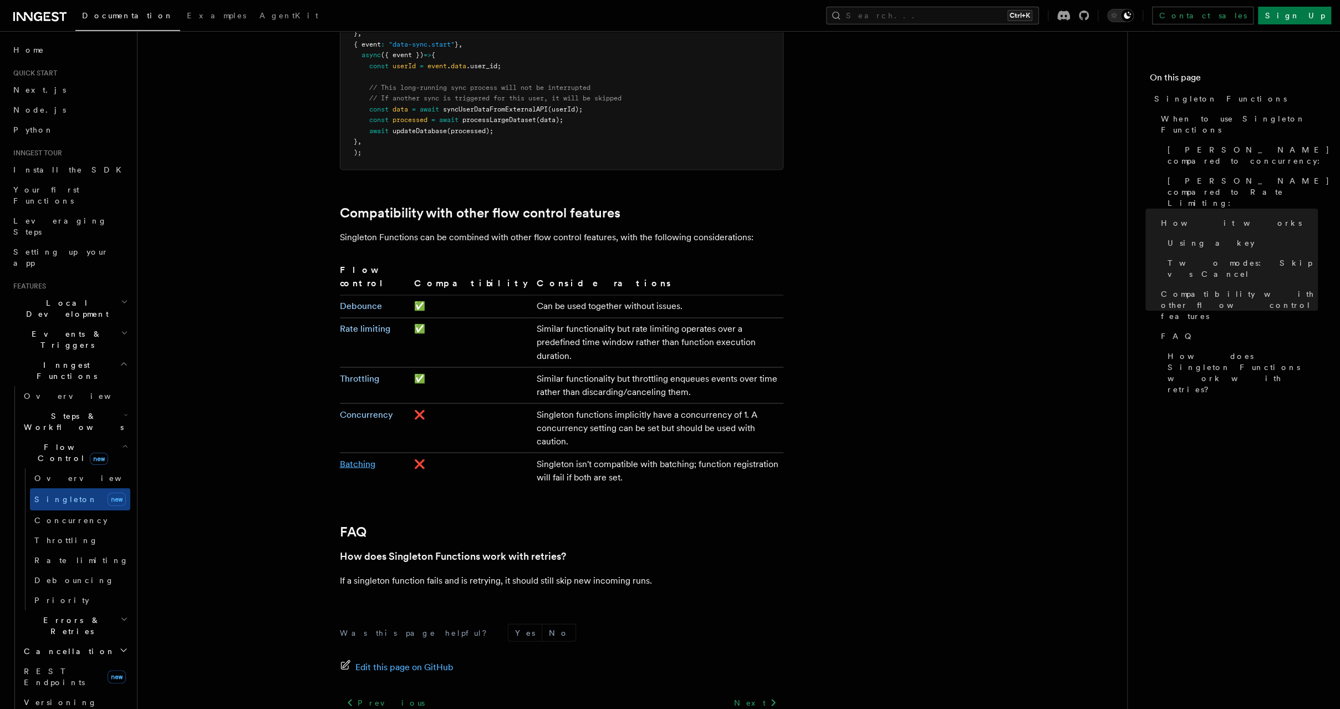
click at [363, 458] on link "Batching" at bounding box center [357, 463] width 35 height 11
